Goal: Find specific page/section: Find specific page/section

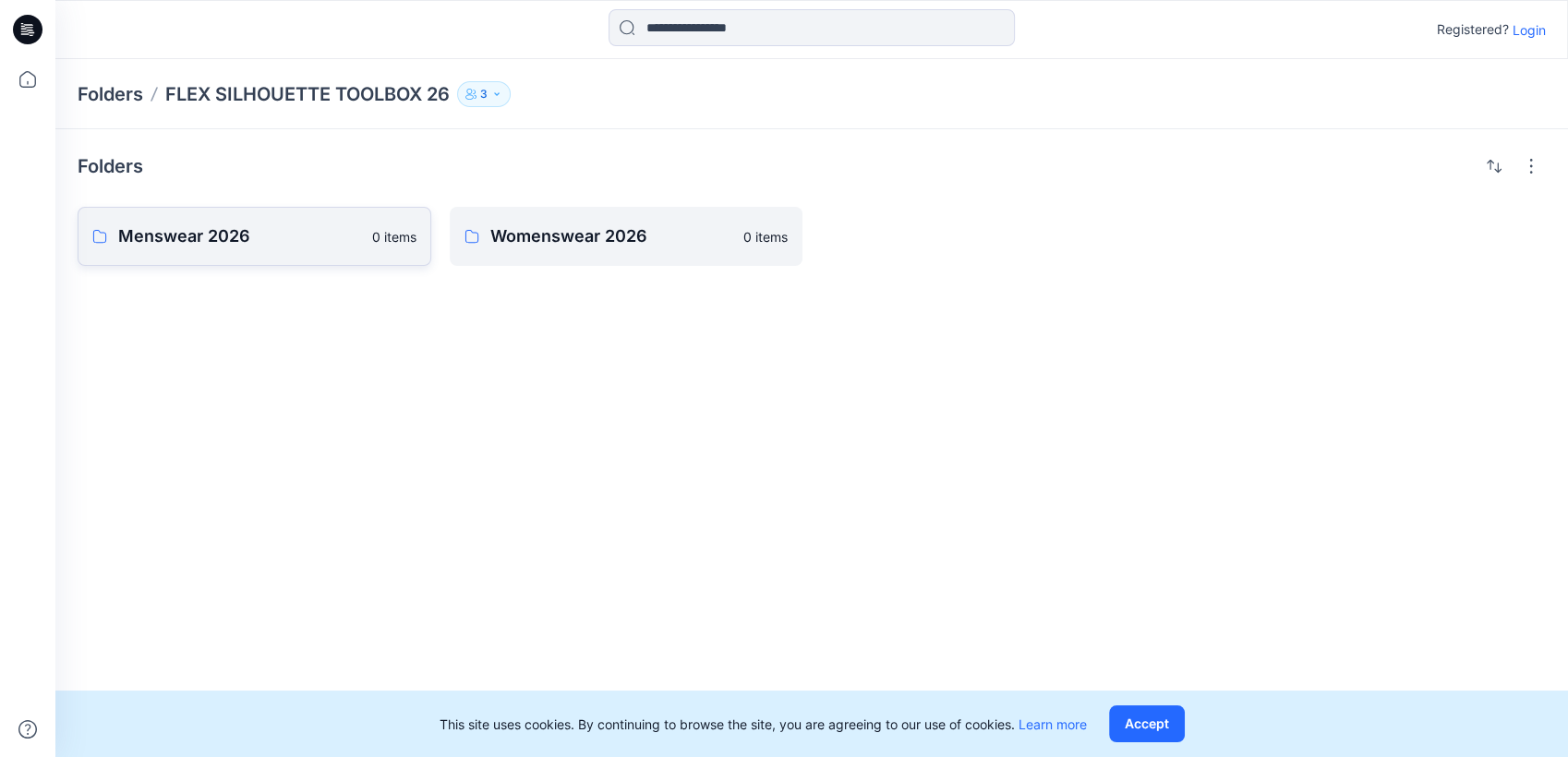
click at [321, 248] on p "Menswear 2026" at bounding box center [239, 237] width 243 height 26
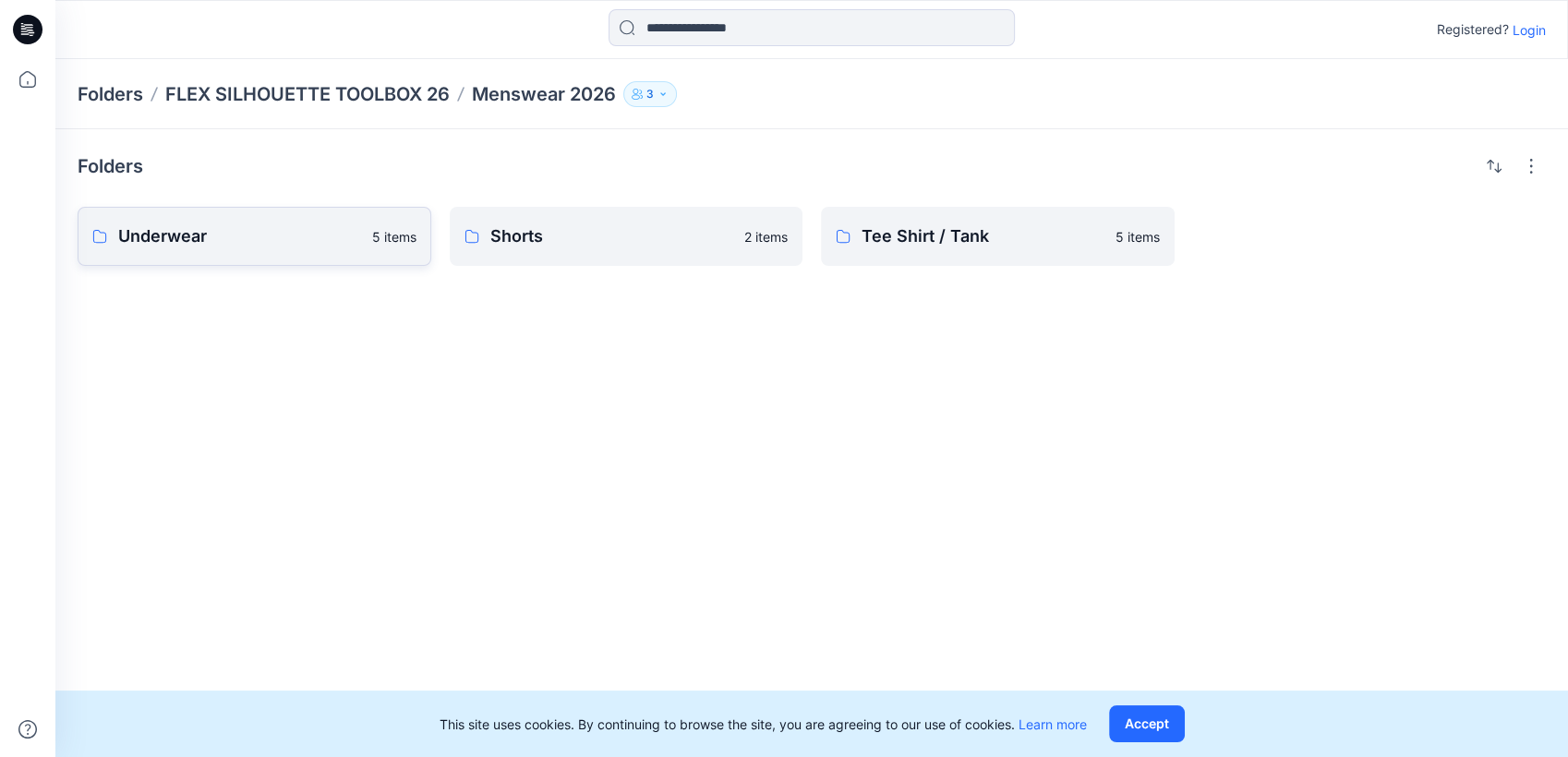
click at [334, 252] on link "Underwear 5 items" at bounding box center [255, 236] width 354 height 59
click at [568, 242] on p "Shorts" at bounding box center [612, 237] width 244 height 26
click at [994, 268] on div "Folders Underwear 5 items Shorts 2 items Tee Shirt / Tank 5 items" at bounding box center [811, 442] width 1512 height 628
click at [996, 255] on link "Tee Shirt / Tank 5 items" at bounding box center [998, 236] width 354 height 59
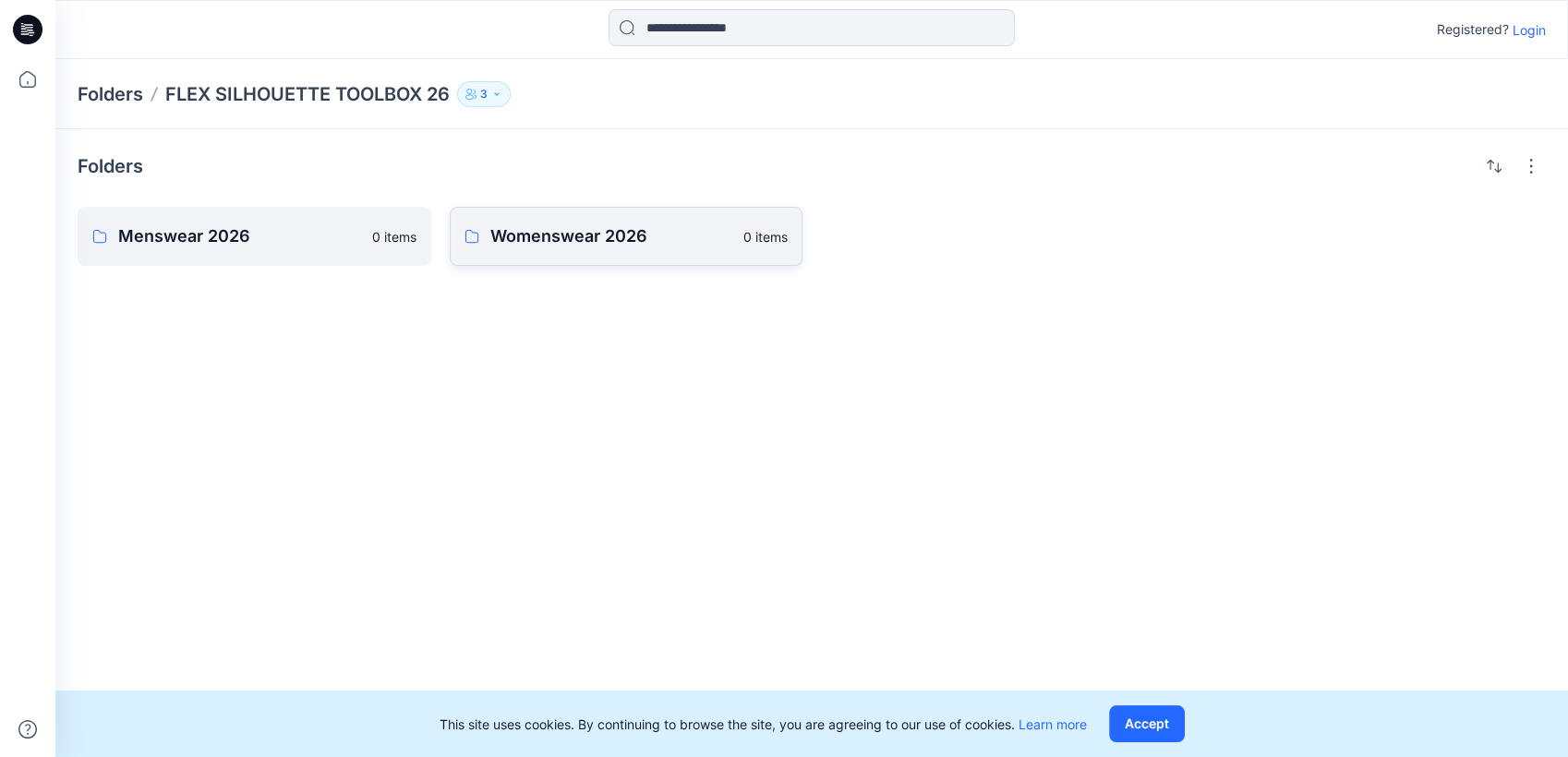
click at [600, 248] on p "Womenswear 2026" at bounding box center [611, 237] width 243 height 26
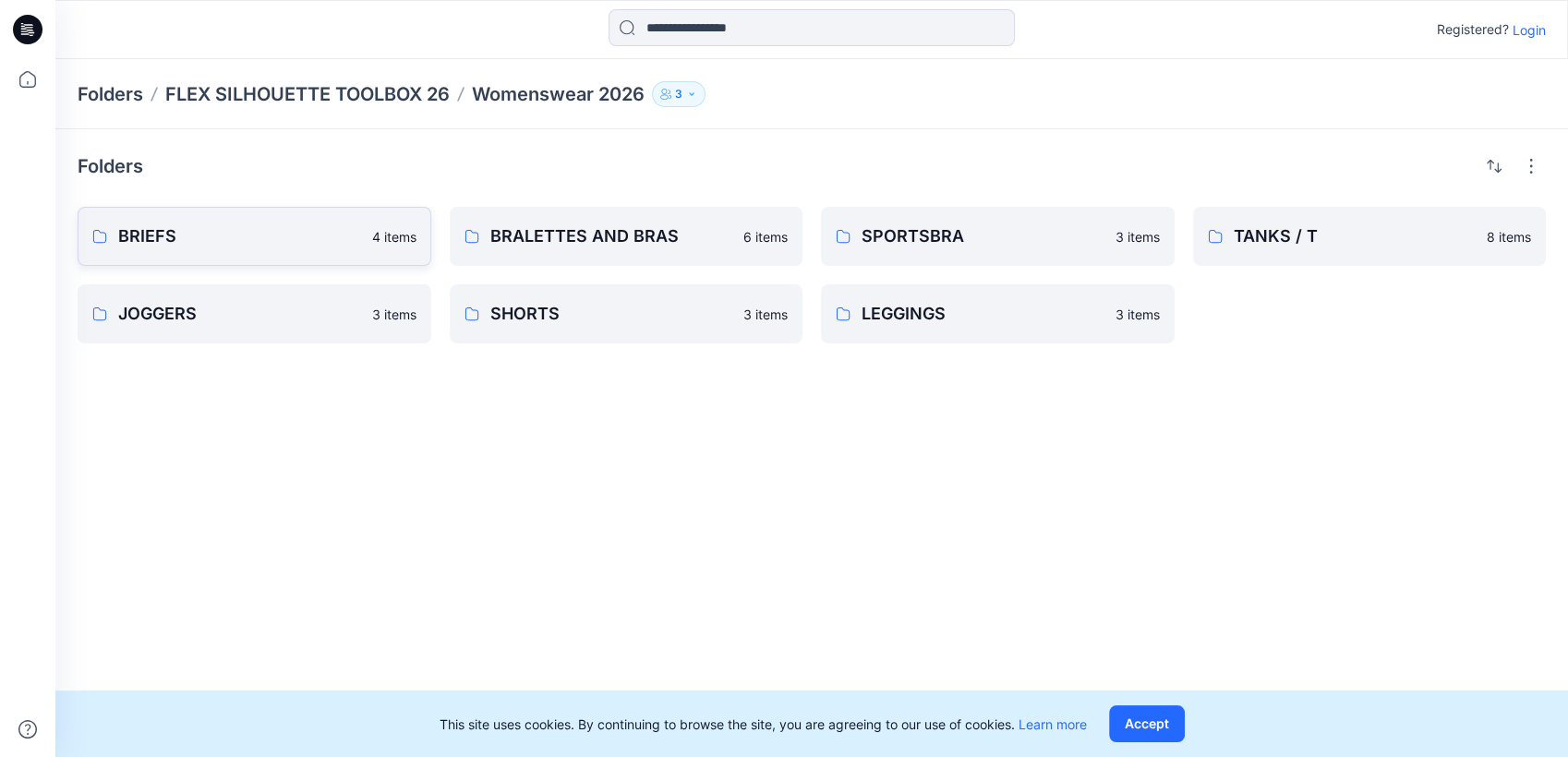
click at [345, 239] on p "BRIEFS" at bounding box center [239, 237] width 243 height 26
